Goal: Information Seeking & Learning: Understand process/instructions

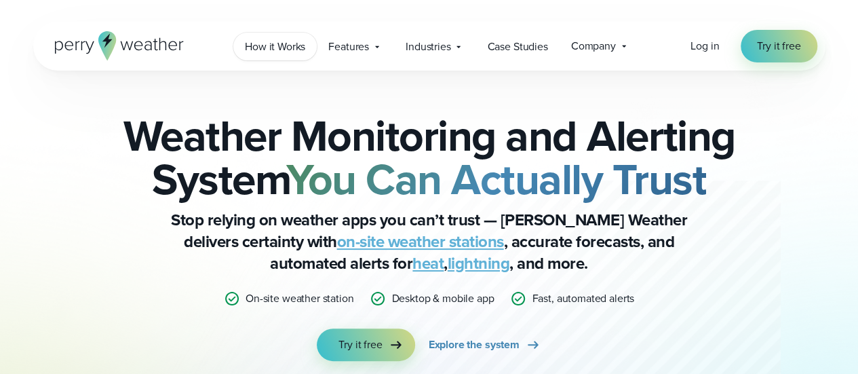
click at [273, 45] on span "How it Works" at bounding box center [275, 47] width 60 height 16
